Goal: Find specific page/section: Find specific page/section

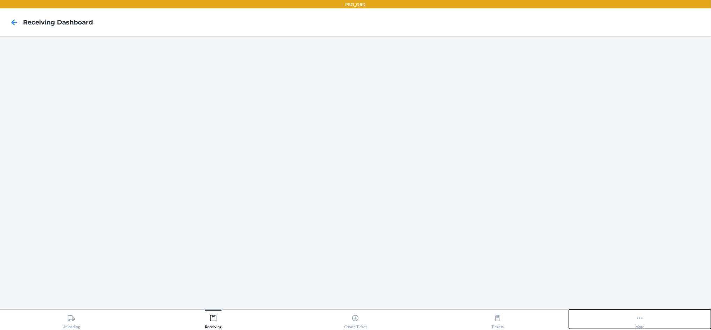
click at [637, 318] on icon at bounding box center [640, 317] width 6 height 1
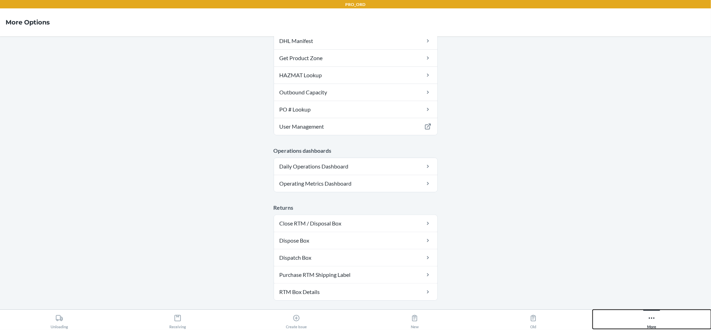
scroll to position [115, 0]
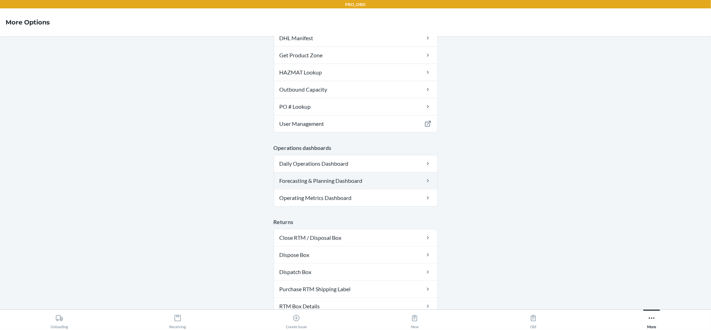
click at [371, 182] on link "Forecasting & Planning Dashboard" at bounding box center [355, 180] width 163 height 17
